Goal: Register for event/course

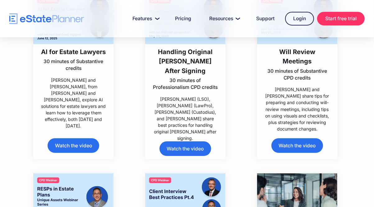
scroll to position [218, 0]
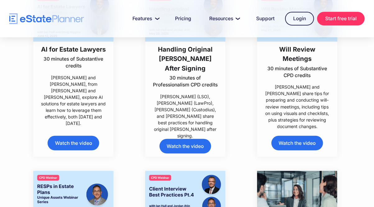
click at [92, 141] on link "Watch the video" at bounding box center [74, 143] width 52 height 15
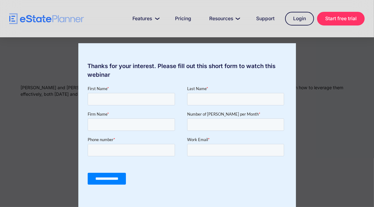
click at [333, 174] on div "Thanks for your interest. Please fill out this short form to watch this webinar" at bounding box center [187, 103] width 374 height 207
click at [21, 109] on div "Thanks for your interest. Please fill out this short form to watch this webinar" at bounding box center [187, 103] width 374 height 207
click at [134, 101] on input "First Name *" at bounding box center [130, 99] width 87 height 12
type input "*"
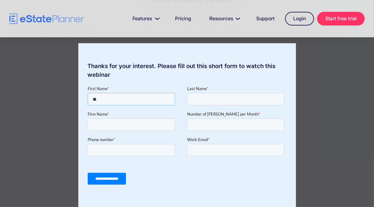
type input "*"
type input "***"
drag, startPoint x: 194, startPoint y: 98, endPoint x: 195, endPoint y: 95, distance: 3.3
click at [193, 98] on input "Last Name *" at bounding box center [235, 99] width 97 height 12
type input "***"
